Goal: Use online tool/utility: Utilize a website feature to perform a specific function

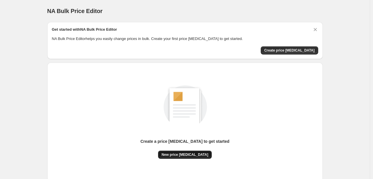
click at [193, 154] on span "New price [MEDICAL_DATA]" at bounding box center [185, 155] width 47 height 5
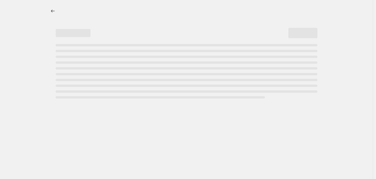
select select "percentage"
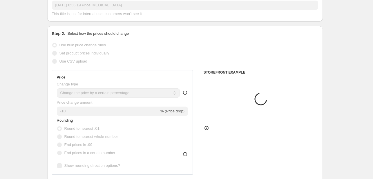
scroll to position [87, 0]
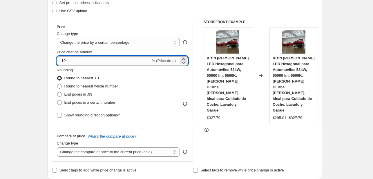
click at [87, 62] on input "-10" at bounding box center [104, 60] width 94 height 9
type input "-1"
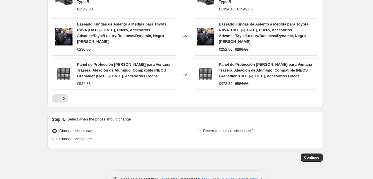
scroll to position [445, 0]
type input "-35"
click at [306, 154] on button "Continue" at bounding box center [312, 158] width 22 height 8
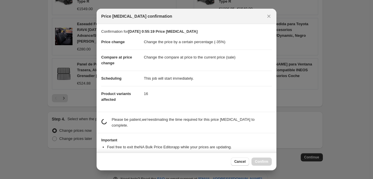
scroll to position [11, 0]
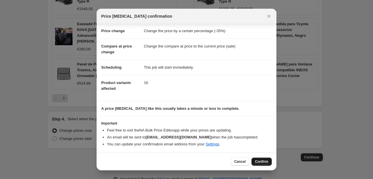
click at [261, 161] on span "Confirm" at bounding box center [261, 162] width 13 height 5
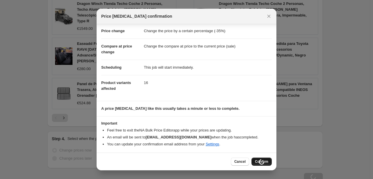
scroll to position [465, 0]
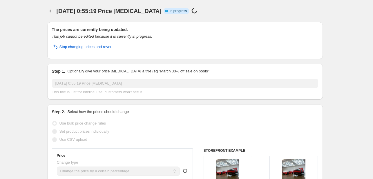
select select "percentage"
